Goal: Information Seeking & Learning: Learn about a topic

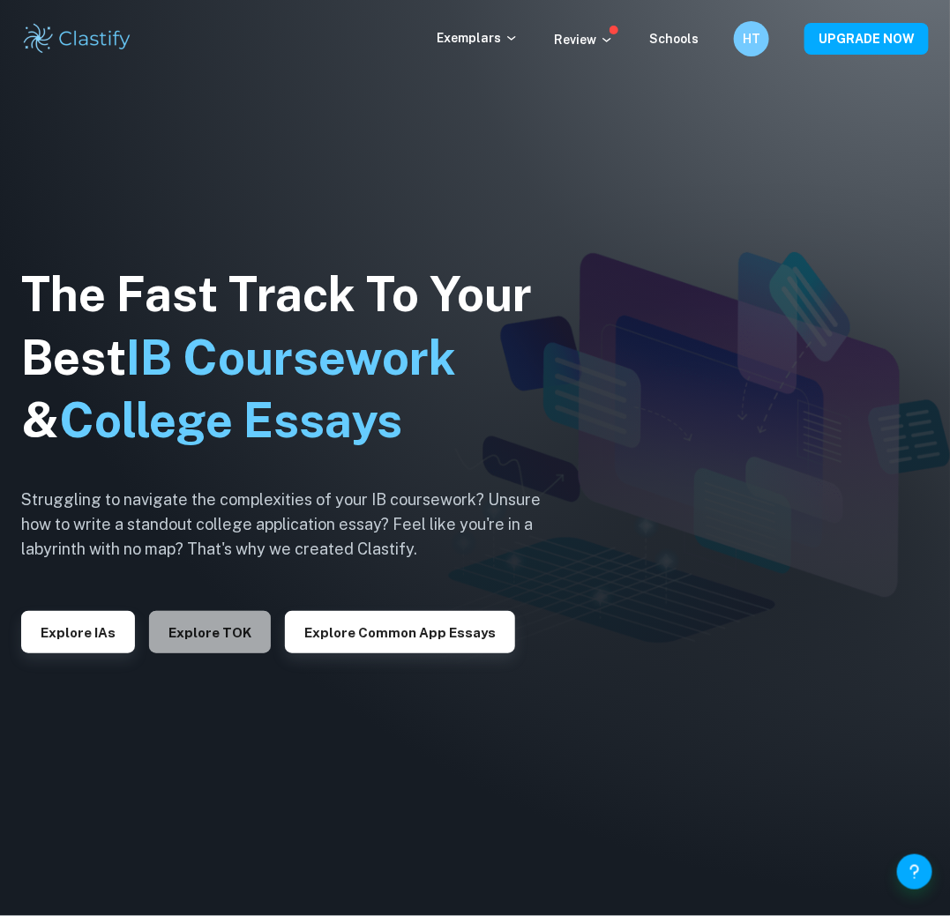
click at [228, 629] on button "Explore TOK" at bounding box center [210, 632] width 122 height 42
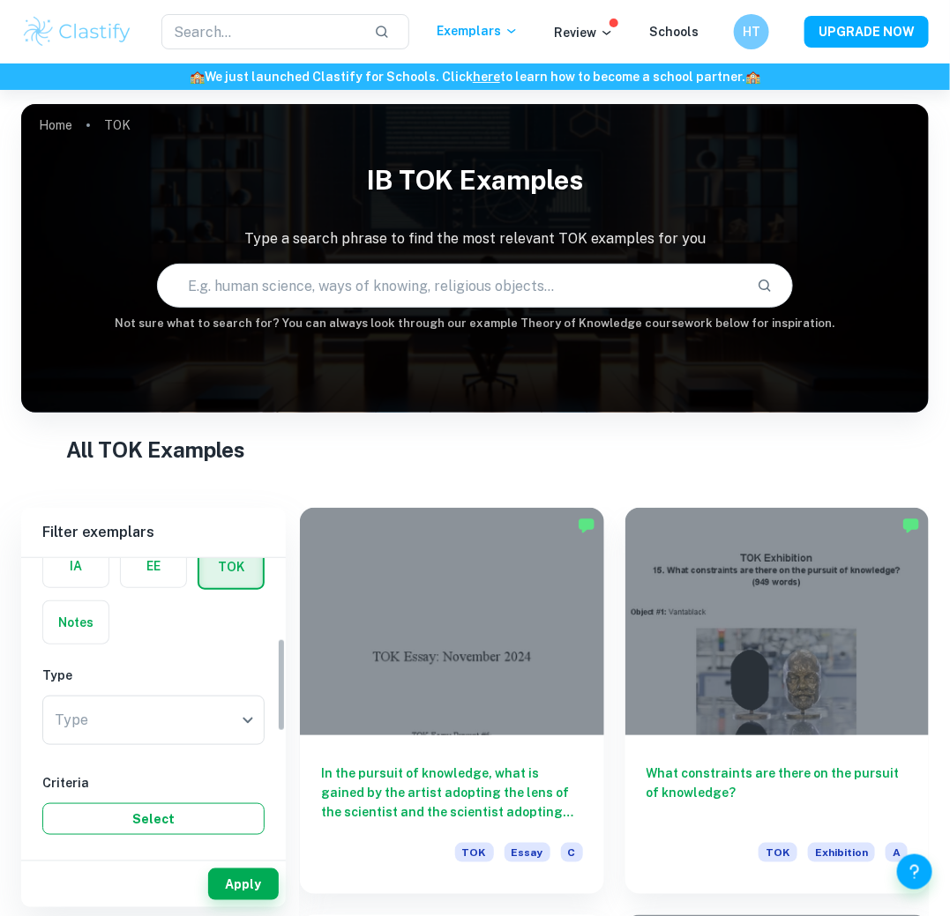
scroll to position [75, 0]
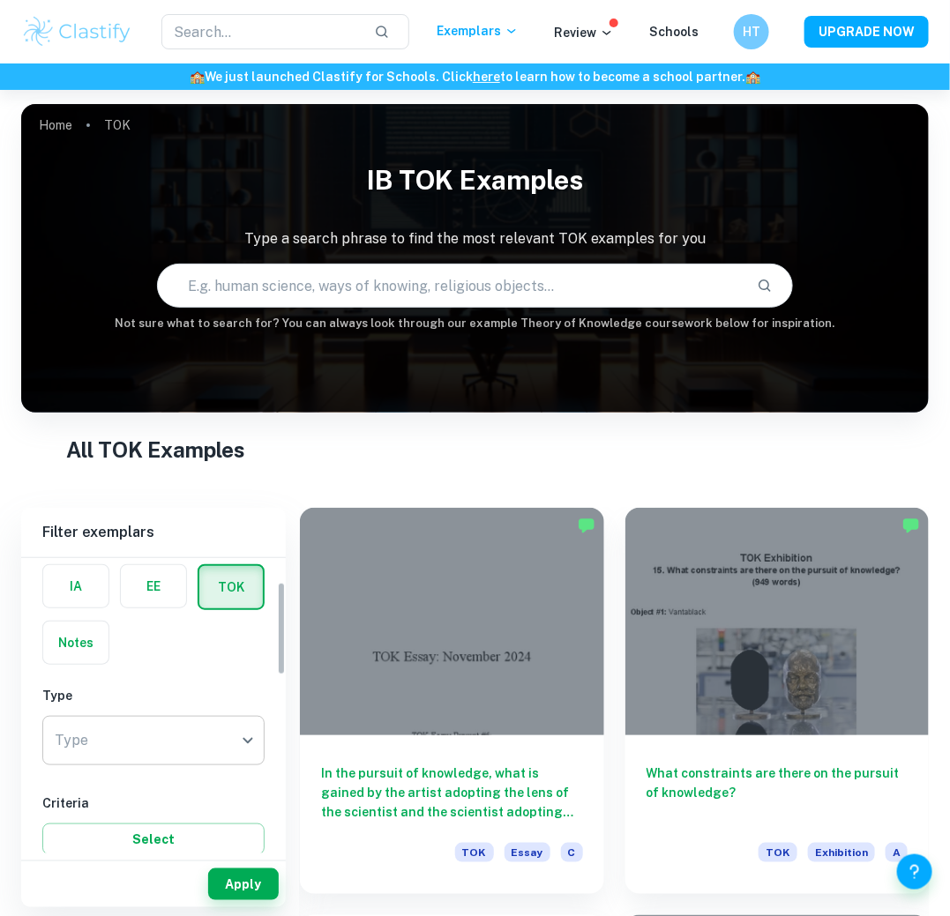
click at [164, 742] on body "We value your privacy We use cookies to enhance your browsing experience, serve…" at bounding box center [475, 548] width 950 height 916
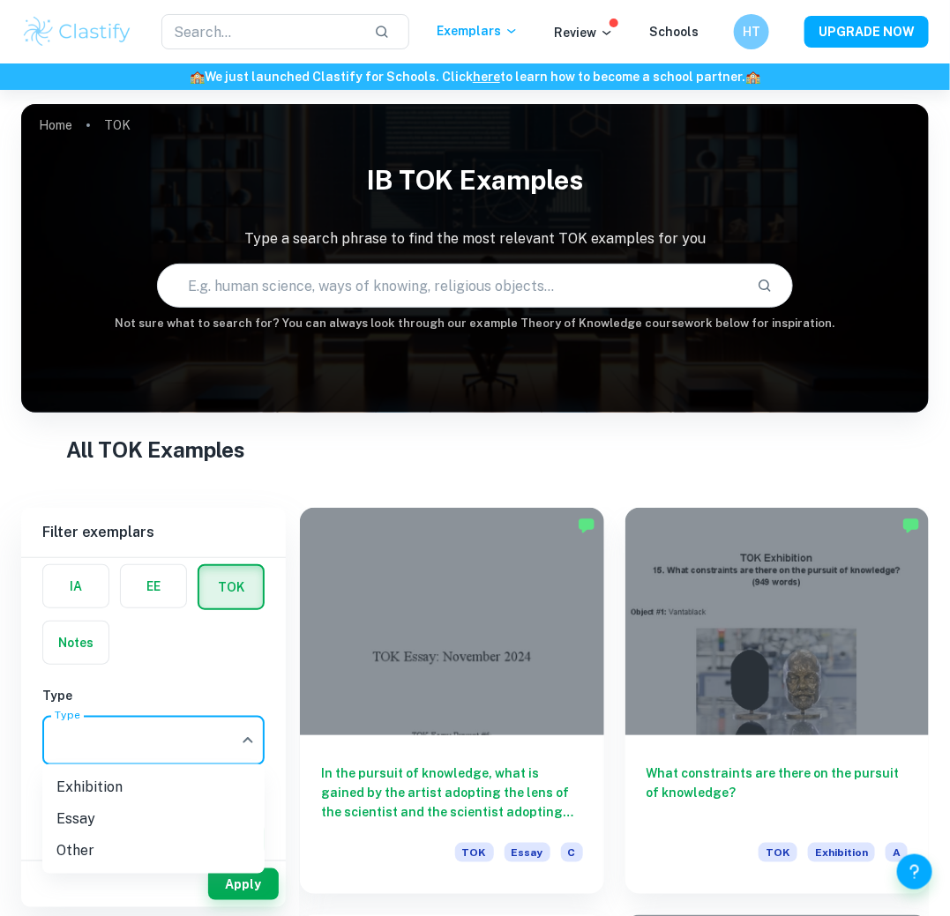
click at [153, 817] on li "Essay" at bounding box center [153, 819] width 222 height 32
type input "Essay"
click at [226, 876] on button "Apply" at bounding box center [243, 884] width 71 height 32
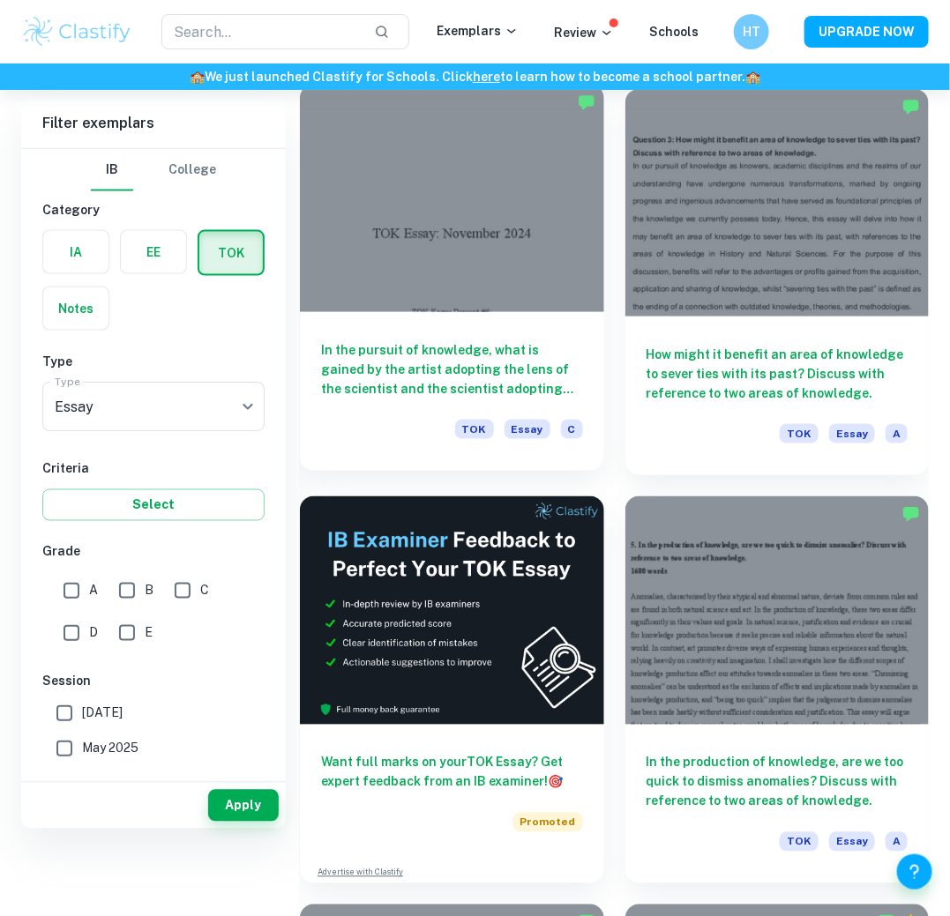
scroll to position [402, 0]
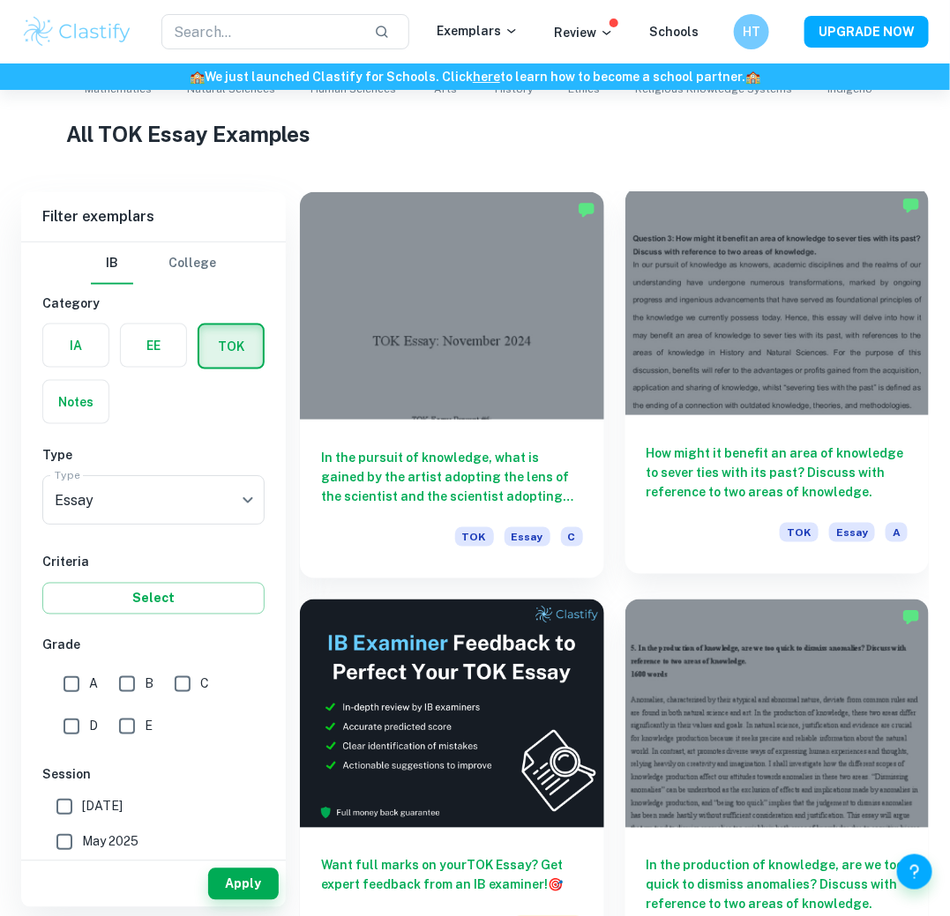
click at [806, 339] on div at bounding box center [777, 301] width 304 height 227
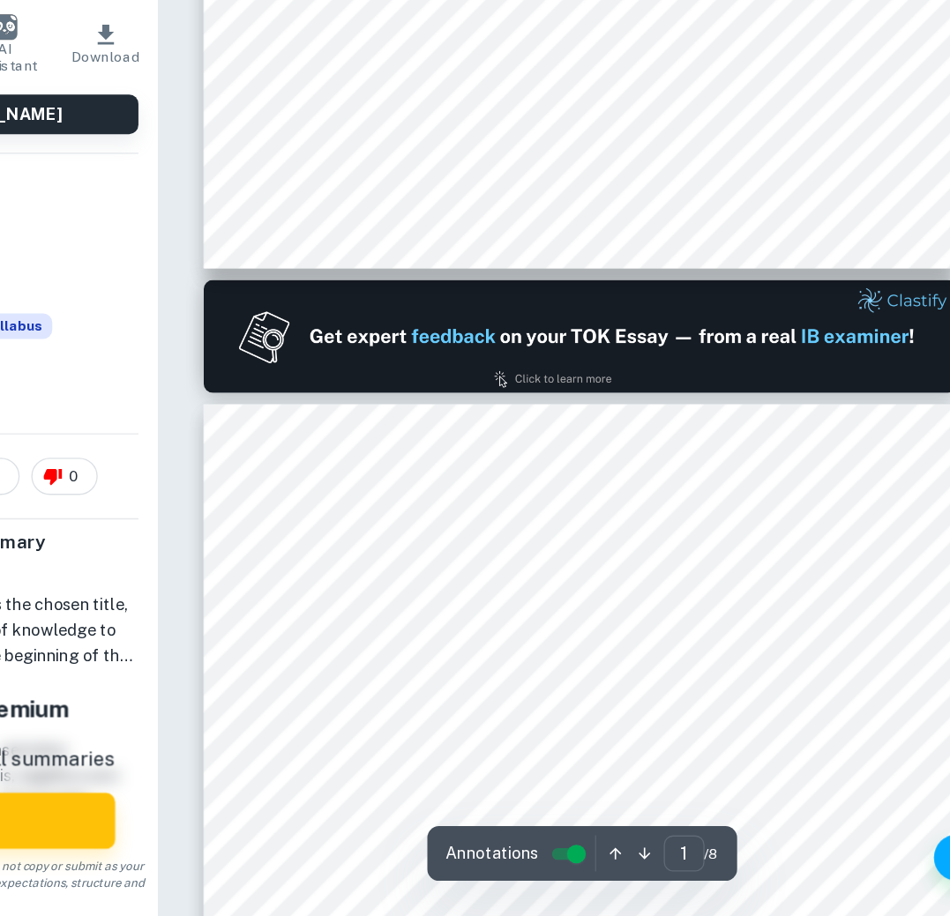
scroll to position [487, 0]
